Goal: Navigation & Orientation: Find specific page/section

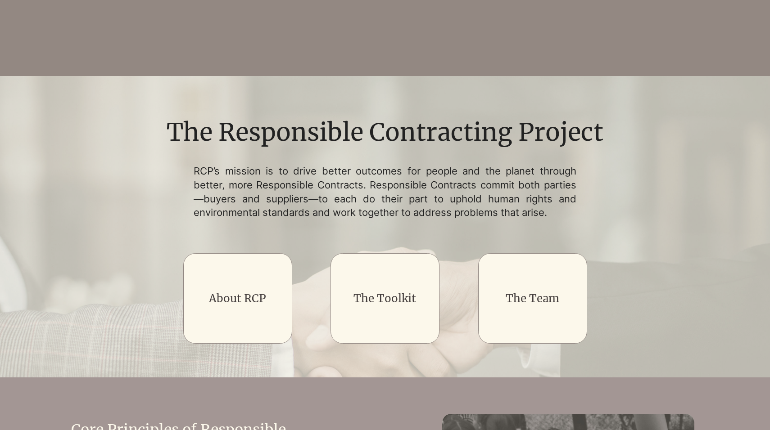
scroll to position [580, 0]
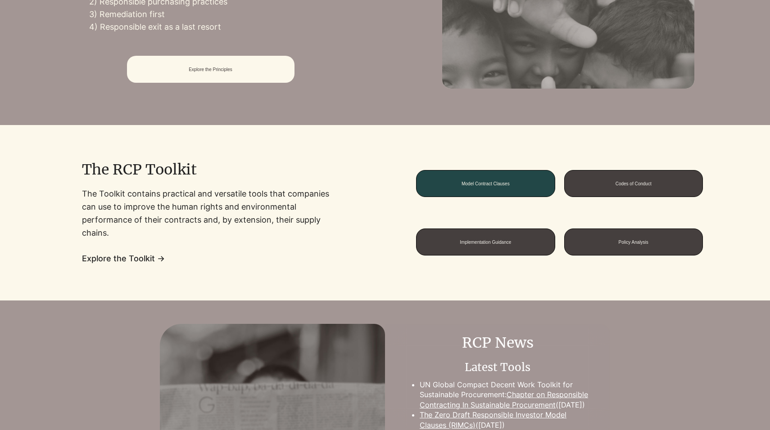
click at [501, 186] on span "Model Contract Clauses" at bounding box center [485, 183] width 48 height 5
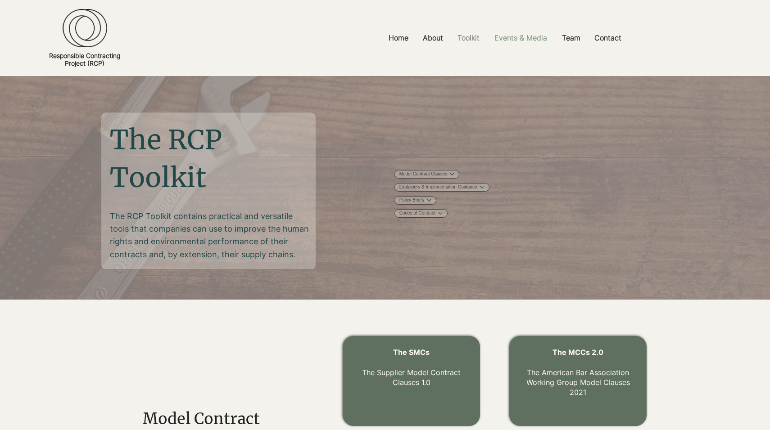
click at [513, 43] on p "Events & Media" at bounding box center [521, 38] width 62 height 20
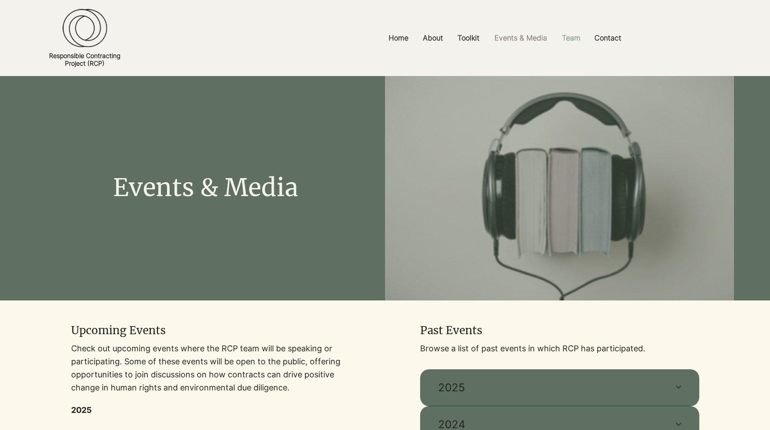
click at [569, 41] on p "Team" at bounding box center [570, 38] width 27 height 20
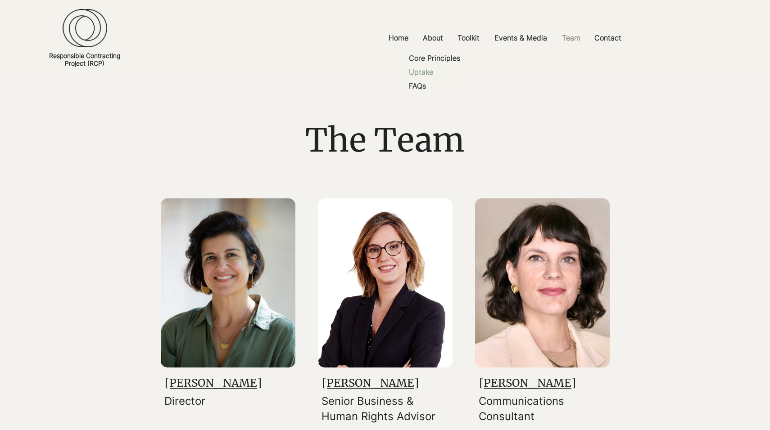
click at [426, 73] on p "Uptake" at bounding box center [421, 72] width 32 height 14
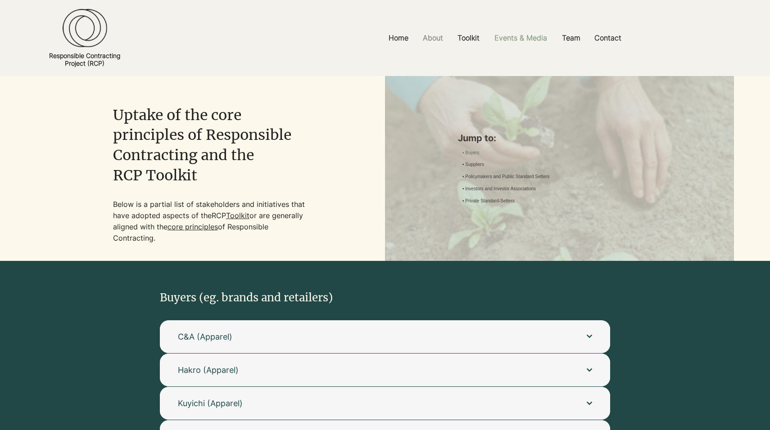
click at [522, 45] on p "Events & Media" at bounding box center [521, 38] width 62 height 20
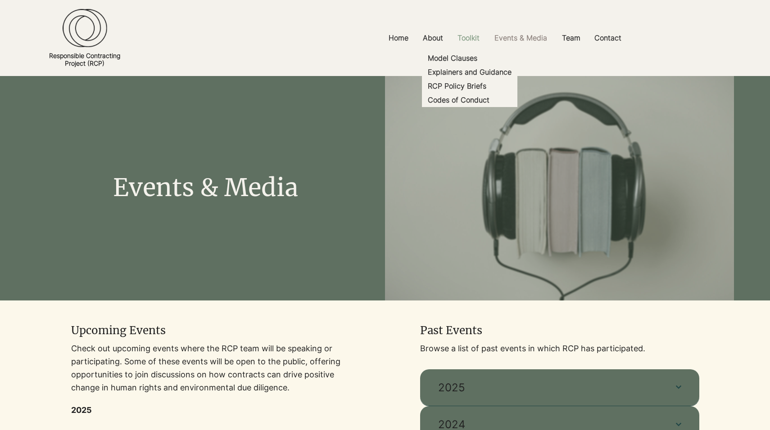
click at [463, 43] on p "Toolkit" at bounding box center [468, 38] width 31 height 20
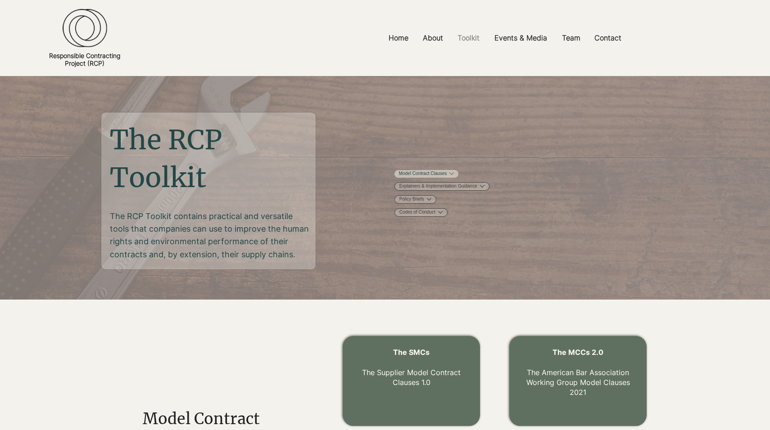
click at [447, 177] on link "Model Contract Clauses" at bounding box center [423, 174] width 48 height 7
click at [396, 42] on p "Home" at bounding box center [398, 38] width 29 height 20
